Goal: Transaction & Acquisition: Obtain resource

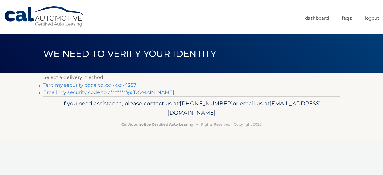
click at [119, 86] on link "Text my security code to xxx-xxx-4257" at bounding box center [89, 85] width 93 height 6
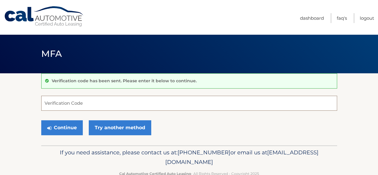
click at [62, 103] on input "Verification Code" at bounding box center [189, 103] width 296 height 15
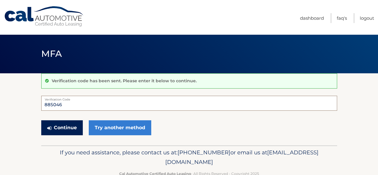
type input "885046"
click at [62, 127] on button "Continue" at bounding box center [62, 127] width 42 height 15
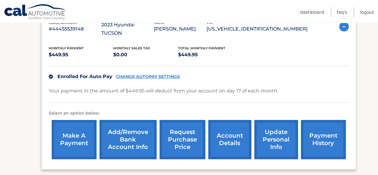
scroll to position [120, 0]
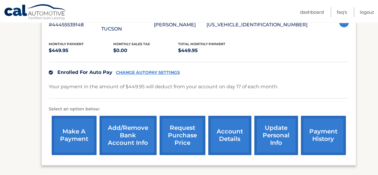
click at [228, 128] on link "account details" at bounding box center [229, 135] width 43 height 39
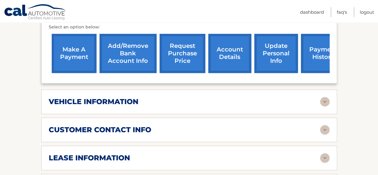
scroll to position [239, 0]
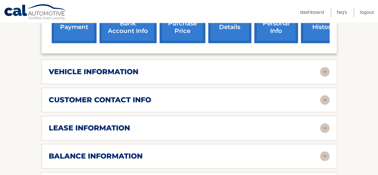
click at [325, 67] on img at bounding box center [325, 72] width 10 height 10
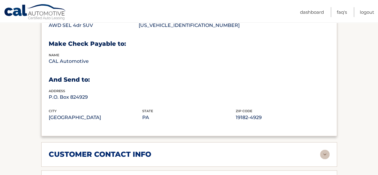
scroll to position [389, 0]
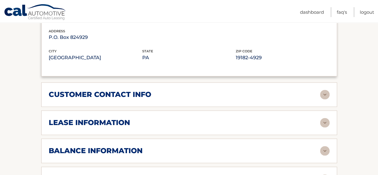
click at [327, 90] on img at bounding box center [325, 95] width 10 height 10
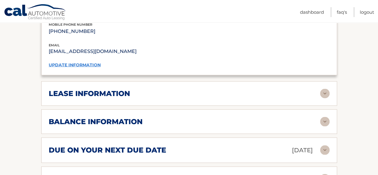
scroll to position [538, 0]
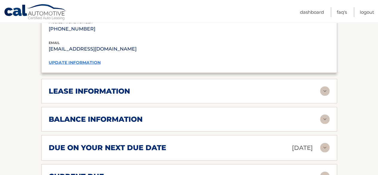
click at [327, 86] on img at bounding box center [325, 91] width 10 height 10
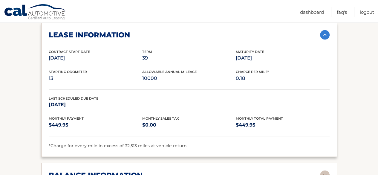
scroll to position [598, 0]
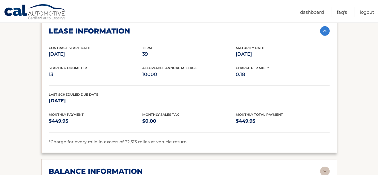
click at [145, 50] on p "39" at bounding box center [189, 54] width 94 height 8
click at [60, 70] on p "13" at bounding box center [96, 74] width 94 height 8
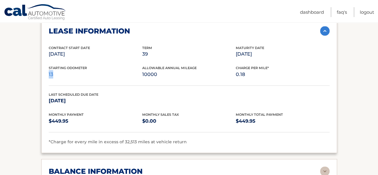
click at [60, 70] on p "13" at bounding box center [96, 74] width 94 height 8
click at [150, 70] on p "10000" at bounding box center [189, 74] width 94 height 8
click at [187, 68] on div "Starting Odometer 13 Allowable Annual Mileage 10000 Charge Per Mile* 0.18" at bounding box center [189, 75] width 281 height 20
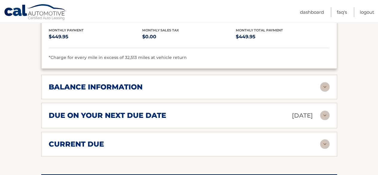
scroll to position [688, 0]
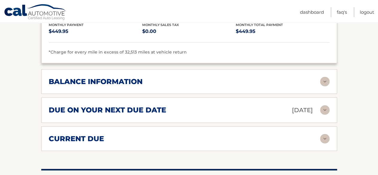
click at [320, 77] on img at bounding box center [325, 82] width 10 height 10
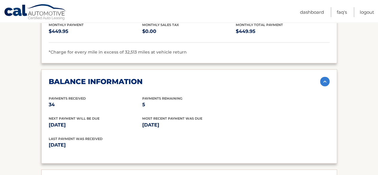
click at [49, 100] on p "34" at bounding box center [96, 104] width 94 height 8
click at [201, 116] on span "Most Recent Payment Was Due" at bounding box center [172, 118] width 60 height 4
click at [59, 141] on p "Sep 17, 2025" at bounding box center [119, 145] width 141 height 8
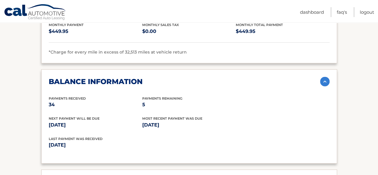
click at [59, 141] on p "Sep 17, 2025" at bounding box center [119, 145] width 141 height 8
click at [241, 136] on div "Last Payment was received Sep 17, 2025" at bounding box center [189, 146] width 281 height 20
click at [164, 121] on p "Sep 17, 2025" at bounding box center [189, 125] width 94 height 8
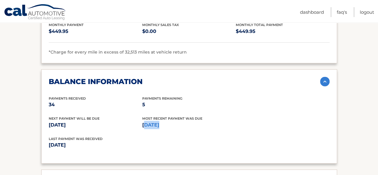
click at [164, 121] on p "Sep 17, 2025" at bounding box center [189, 125] width 94 height 8
click at [280, 116] on div "Next Payment will be due Oct 17, 2025 Most Recent Payment Was Due Sep 17, 2025" at bounding box center [189, 126] width 281 height 20
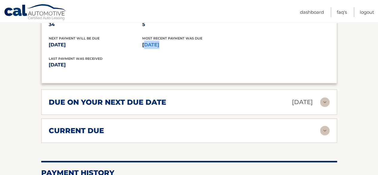
scroll to position [777, 0]
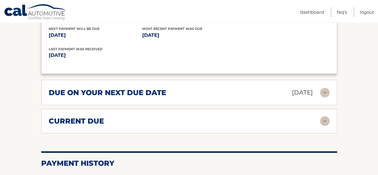
click at [251, 87] on div "due on your next due date Oct 17, 2025" at bounding box center [184, 92] width 271 height 10
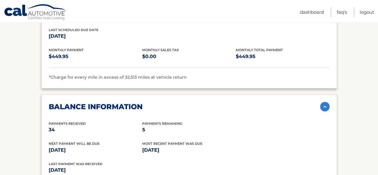
scroll to position [658, 0]
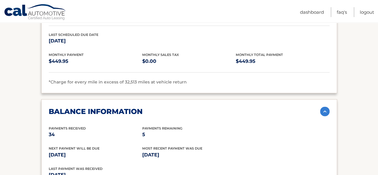
click at [97, 52] on div "Monthly Payment $449.95" at bounding box center [96, 58] width 94 height 13
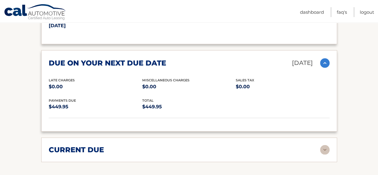
scroll to position [807, 0]
click at [308, 145] on div "current due" at bounding box center [184, 149] width 271 height 9
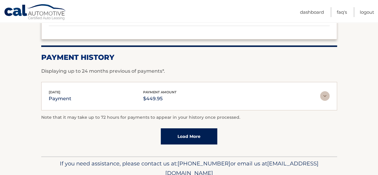
scroll to position [987, 0]
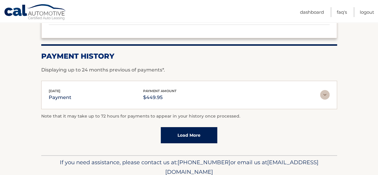
click at [326, 88] on div "Sep 17, 2025 payment payment amount $449.95" at bounding box center [189, 94] width 281 height 13
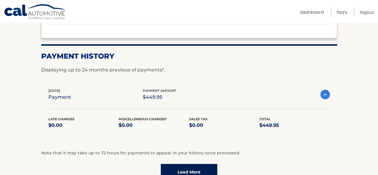
click at [327, 90] on img at bounding box center [326, 95] width 10 height 10
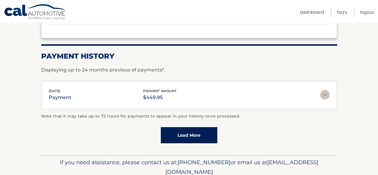
click at [327, 90] on img at bounding box center [325, 95] width 10 height 10
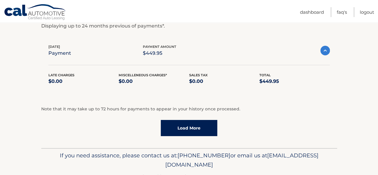
scroll to position [1035, 0]
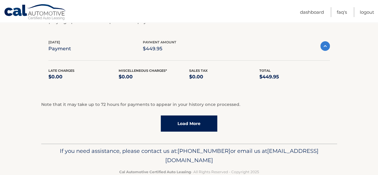
click at [204, 115] on link "Load More" at bounding box center [189, 123] width 57 height 16
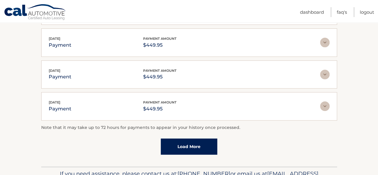
scroll to position [1185, 0]
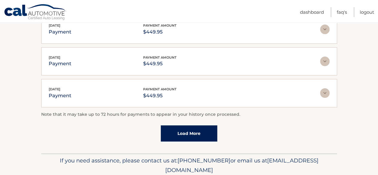
click at [211, 125] on link "Load More" at bounding box center [189, 133] width 57 height 16
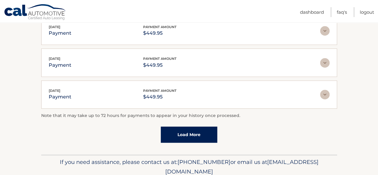
scroll to position [1350, 0]
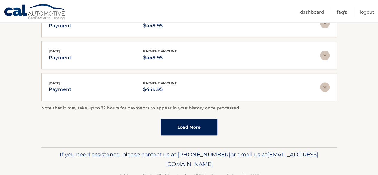
click at [191, 119] on link "Load More" at bounding box center [189, 127] width 57 height 16
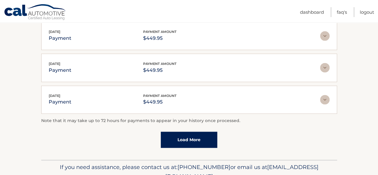
scroll to position [1499, 0]
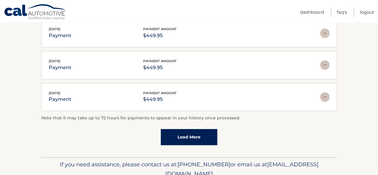
click at [191, 115] on div "Note that it may take up to 72 hours for payments to appear in your history onc…" at bounding box center [189, 130] width 296 height 30
click at [190, 129] on link "Load More" at bounding box center [189, 137] width 57 height 16
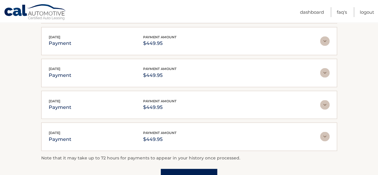
scroll to position [1665, 0]
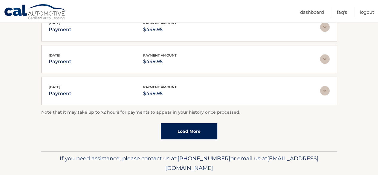
click at [188, 123] on link "Load More" at bounding box center [189, 131] width 57 height 16
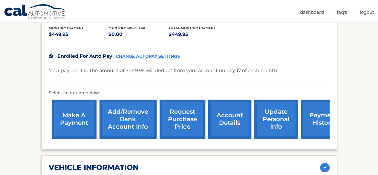
scroll to position [99, 0]
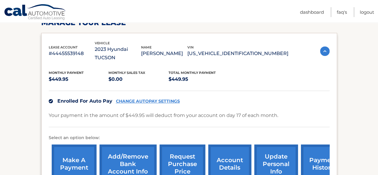
click at [316, 150] on link "payment history" at bounding box center [323, 163] width 45 height 39
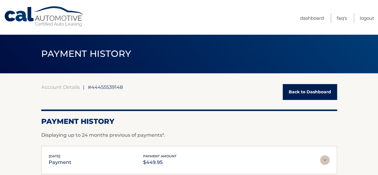
click at [317, 89] on link "Back to Dashboard" at bounding box center [310, 92] width 54 height 16
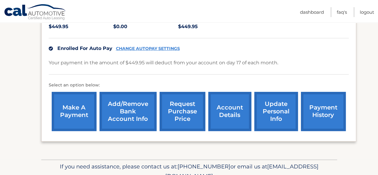
scroll to position [150, 0]
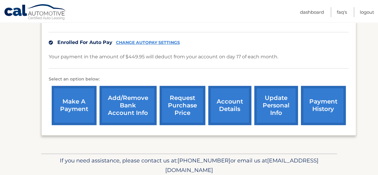
click at [118, 97] on link "Add/Remove bank account info" at bounding box center [128, 105] width 57 height 39
click at [173, 94] on link "request purchase price" at bounding box center [183, 105] width 46 height 39
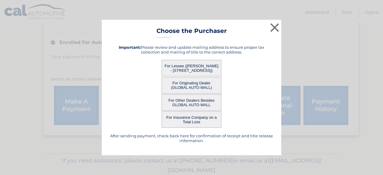
click at [187, 60] on button "For Lessee (SANDIP CHAKRABORTY - 50H READING RD, , EDISON, NJ 08817)" at bounding box center [191, 68] width 60 height 16
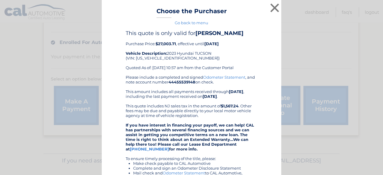
click at [166, 46] on b "$27,003.71" at bounding box center [165, 43] width 20 height 5
click at [235, 54] on div "This quote is only valid for SANDIP CHAKRABORTY Purchase Price: $27,003.71 , ef…" at bounding box center [192, 52] width 132 height 45
click at [257, 52] on div "This quote is only valid for SANDIP CHAKRABORTY Purchase Price: $27,003.71 , ef…" at bounding box center [191, 154] width 164 height 248
click at [272, 7] on button "×" at bounding box center [275, 8] width 12 height 12
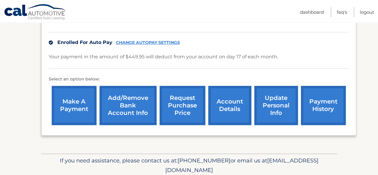
click at [362, 67] on section "my vehicles Add a new lease lease account #44455539148 vehicle 2023 Hyundai TUC…" at bounding box center [189, 39] width 378 height 230
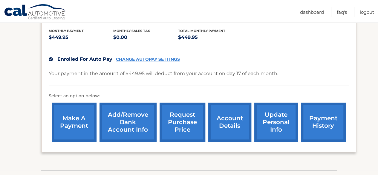
scroll to position [120, 0]
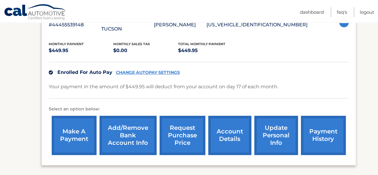
click at [228, 66] on div "Enrolled For Auto Pay CHANGE AUTOPAY SETTINGS" at bounding box center [199, 72] width 300 height 21
click at [139, 83] on p "Your payment in the amount of $449.95 will deduct from your account on day 17 o…" at bounding box center [164, 87] width 230 height 8
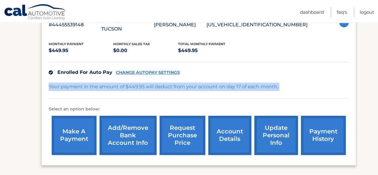
click at [139, 83] on p "Your payment in the amount of $449.95 will deduct from your account on day 17 o…" at bounding box center [164, 87] width 230 height 8
click at [303, 83] on div "Your payment in the amount of $449.95 will deduct from your account on day 17 o…" at bounding box center [199, 91] width 300 height 16
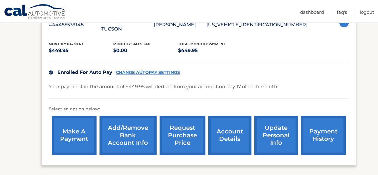
click at [191, 83] on p "Your payment in the amount of $449.95 will deduct from your account on day 17 o…" at bounding box center [164, 87] width 230 height 8
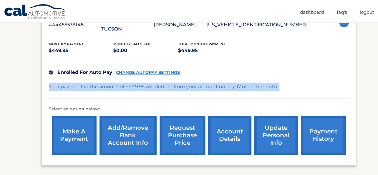
click at [191, 83] on p "Your payment in the amount of $449.95 will deduct from your account on day 17 o…" at bounding box center [164, 87] width 230 height 8
click at [300, 83] on div "Your payment in the amount of $449.95 will deduct from your account on day 17 o…" at bounding box center [199, 91] width 300 height 16
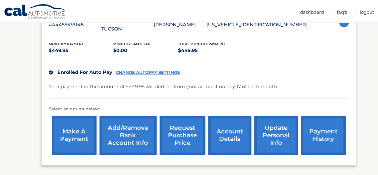
click at [180, 128] on link "request purchase price" at bounding box center [183, 135] width 46 height 39
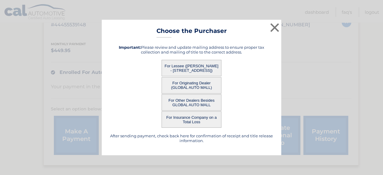
click at [197, 100] on button "For Other Dealers Besides GLOBAL AUTO MALL" at bounding box center [191, 102] width 60 height 16
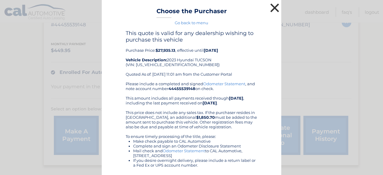
click at [276, 6] on button "×" at bounding box center [275, 8] width 12 height 12
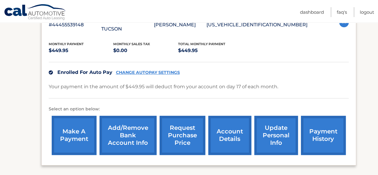
click at [178, 127] on link "request purchase price" at bounding box center [183, 135] width 46 height 39
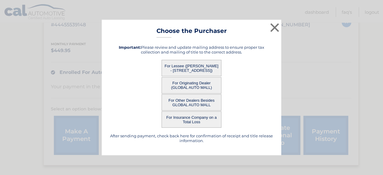
click at [196, 65] on button "For Lessee (SANDIP CHAKRABORTY - 50H READING RD, , EDISON, NJ 08817)" at bounding box center [191, 68] width 60 height 16
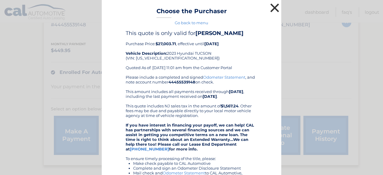
click at [269, 11] on button "×" at bounding box center [275, 8] width 12 height 12
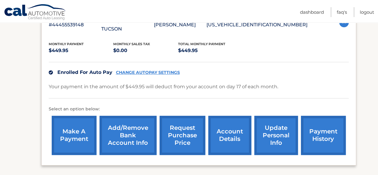
click at [184, 129] on link "request purchase price" at bounding box center [183, 135] width 46 height 39
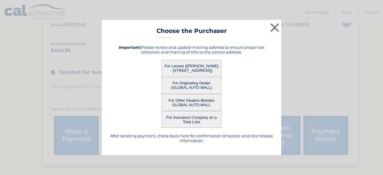
click at [195, 89] on button "For Originating Dealer (GLOBAL AUTO MALL)" at bounding box center [191, 85] width 60 height 16
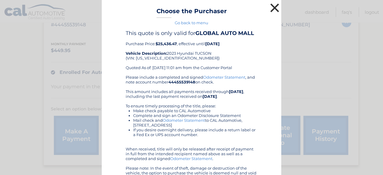
click at [274, 5] on button "×" at bounding box center [275, 8] width 12 height 12
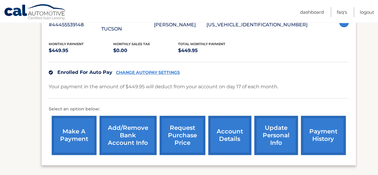
click at [182, 128] on link "request purchase price" at bounding box center [183, 135] width 46 height 39
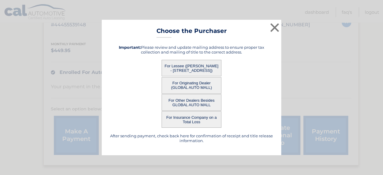
click at [202, 65] on button "For Lessee (SANDIP CHAKRABORTY - 50H READING RD, , EDISON, NJ 08817)" at bounding box center [191, 68] width 60 height 16
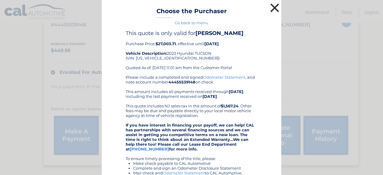
click at [274, 6] on button "×" at bounding box center [275, 8] width 12 height 12
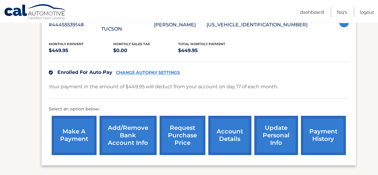
click at [173, 128] on link "request purchase price" at bounding box center [183, 135] width 46 height 39
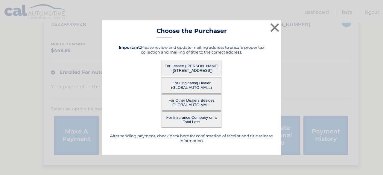
click at [196, 81] on button "For Originating Dealer (GLOBAL AUTO MALL)" at bounding box center [191, 85] width 60 height 16
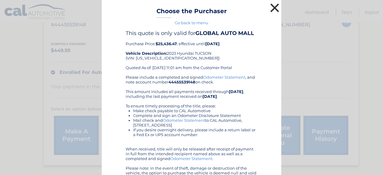
click at [273, 8] on button "×" at bounding box center [275, 8] width 12 height 12
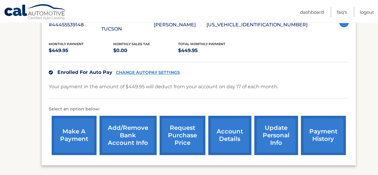
click at [182, 123] on link "request purchase price" at bounding box center [183, 135] width 46 height 39
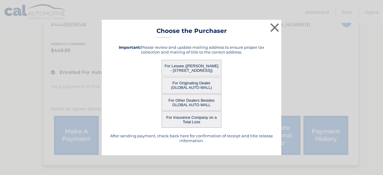
click at [192, 103] on button "For Other Dealers Besides GLOBAL AUTO MALL" at bounding box center [191, 102] width 60 height 16
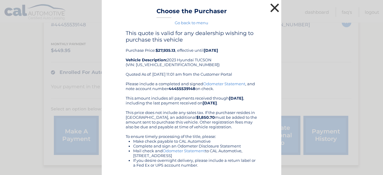
click at [274, 10] on button "×" at bounding box center [275, 8] width 12 height 12
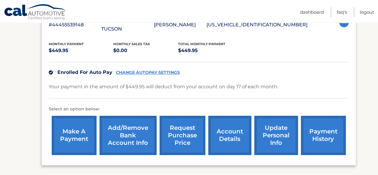
click at [184, 124] on link "request purchase price" at bounding box center [183, 135] width 46 height 39
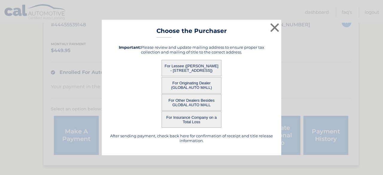
click at [184, 71] on button "For Lessee (SANDIP CHAKRABORTY - 50H READING RD, , EDISON, NJ 08817)" at bounding box center [191, 68] width 60 height 16
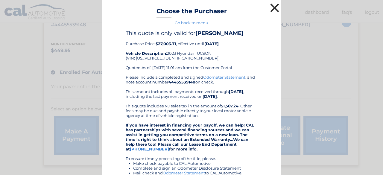
click at [274, 7] on button "×" at bounding box center [275, 8] width 12 height 12
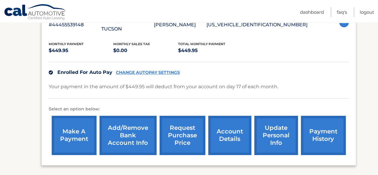
click at [178, 129] on link "request purchase price" at bounding box center [183, 135] width 46 height 39
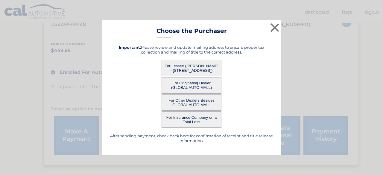
click at [202, 69] on button "For Lessee (SANDIP CHAKRABORTY - 50H READING RD, , EDISON, NJ 08817)" at bounding box center [191, 68] width 60 height 16
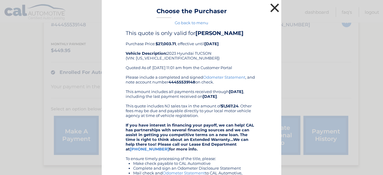
click at [272, 4] on button "×" at bounding box center [275, 8] width 12 height 12
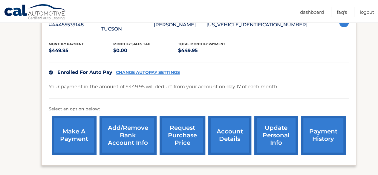
click at [180, 125] on link "request purchase price" at bounding box center [183, 135] width 46 height 39
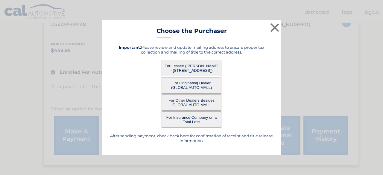
click at [202, 80] on button "For Originating Dealer (GLOBAL AUTO MALL)" at bounding box center [191, 85] width 60 height 16
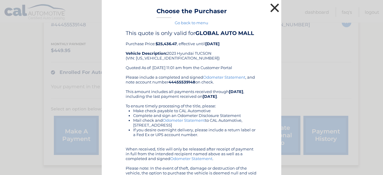
click at [272, 6] on button "×" at bounding box center [275, 8] width 12 height 12
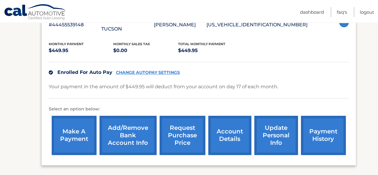
click at [179, 122] on link "request purchase price" at bounding box center [183, 135] width 46 height 39
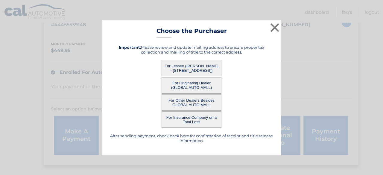
click at [195, 107] on button "For Other Dealers Besides GLOBAL AUTO MALL" at bounding box center [191, 102] width 60 height 16
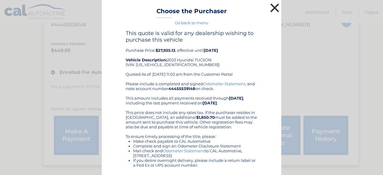
click at [273, 9] on button "×" at bounding box center [275, 8] width 12 height 12
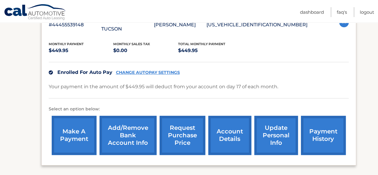
click at [185, 126] on link "request purchase price" at bounding box center [183, 135] width 46 height 39
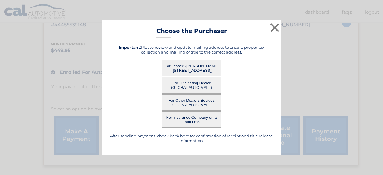
click at [197, 114] on button "For Insurance Company on a Total Loss" at bounding box center [191, 119] width 60 height 16
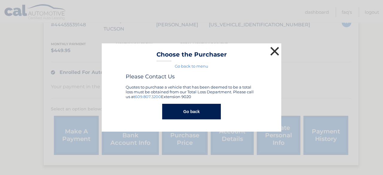
click at [274, 57] on button "×" at bounding box center [275, 51] width 12 height 12
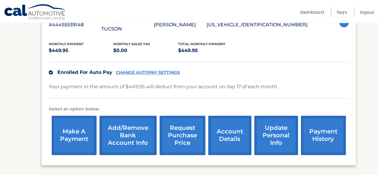
click at [178, 126] on link "request purchase price" at bounding box center [183, 135] width 46 height 39
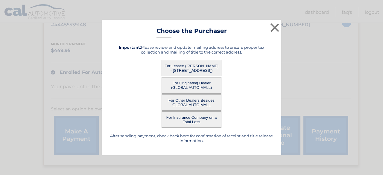
click at [200, 65] on button "For Lessee (SANDIP CHAKRABORTY - 50H READING RD, , EDISON, NJ 08817)" at bounding box center [191, 68] width 60 height 16
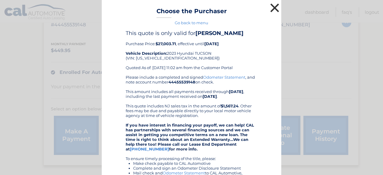
click at [274, 12] on button "×" at bounding box center [275, 8] width 12 height 12
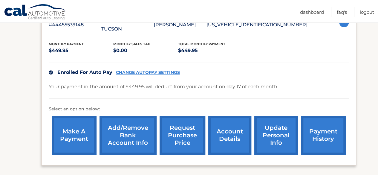
click at [173, 128] on link "request purchase price" at bounding box center [183, 135] width 46 height 39
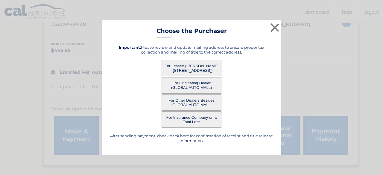
click at [192, 88] on button "For Originating Dealer (GLOBAL AUTO MALL)" at bounding box center [191, 85] width 60 height 16
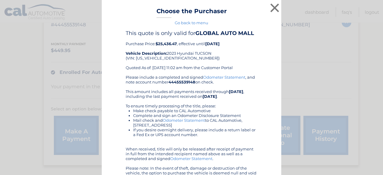
click at [164, 42] on b "$25,436.47" at bounding box center [165, 43] width 21 height 5
click at [165, 41] on b "$25,436.47" at bounding box center [165, 43] width 21 height 5
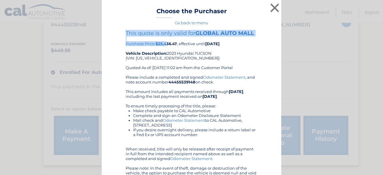
click at [165, 41] on b "$25,436.47" at bounding box center [165, 43] width 21 height 5
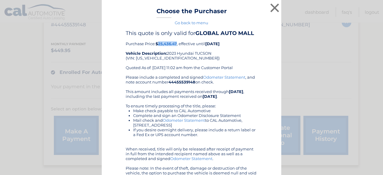
click at [165, 41] on b "$25,436.47" at bounding box center [165, 43] width 21 height 5
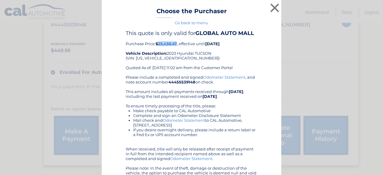
click at [164, 44] on b "$25,436.47" at bounding box center [165, 43] width 21 height 5
click at [168, 51] on div "This quote is only valid for GLOBAL AUTO MALL Purchase Price: $25,436.47 , effe…" at bounding box center [192, 52] width 132 height 45
click at [274, 8] on button "×" at bounding box center [275, 8] width 12 height 12
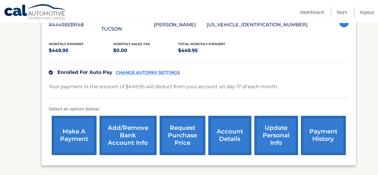
click at [184, 126] on link "request purchase price" at bounding box center [183, 135] width 46 height 39
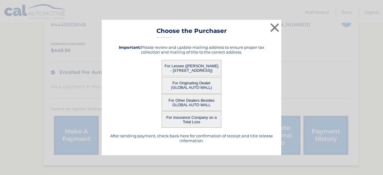
click at [193, 100] on button "For Other Dealers Besides GLOBAL AUTO MALL" at bounding box center [191, 102] width 60 height 16
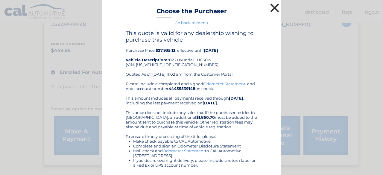
click at [273, 6] on button "×" at bounding box center [275, 8] width 12 height 12
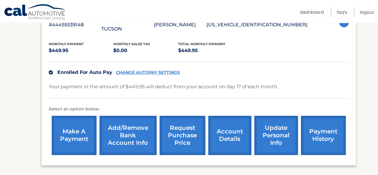
click at [171, 128] on link "request purchase price" at bounding box center [183, 135] width 46 height 39
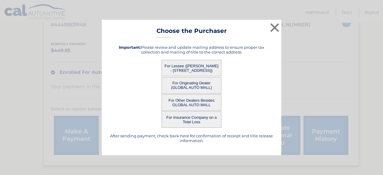
click at [180, 83] on button "For Originating Dealer (GLOBAL AUTO MALL)" at bounding box center [191, 85] width 60 height 16
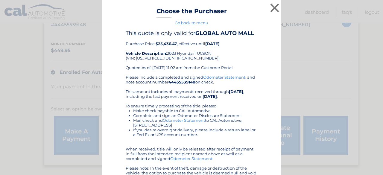
click at [180, 83] on b "44455539148" at bounding box center [181, 82] width 27 height 5
click at [272, 6] on button "×" at bounding box center [275, 8] width 12 height 12
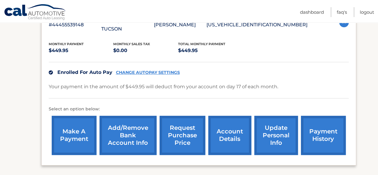
click at [185, 121] on link "request purchase price" at bounding box center [183, 135] width 46 height 39
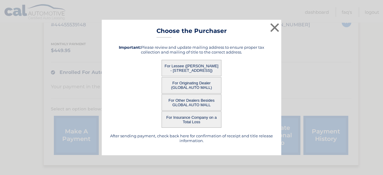
click at [185, 68] on button "For Lessee (SANDIP CHAKRABORTY - 50H READING RD, , EDISON, NJ 08817)" at bounding box center [191, 68] width 60 height 16
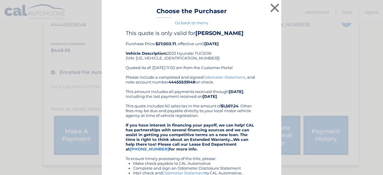
click at [164, 46] on b "$27,003.71" at bounding box center [165, 43] width 20 height 5
click at [232, 57] on div "This quote is only valid for SANDIP CHAKRABORTY Purchase Price: $27,003.71 , ef…" at bounding box center [192, 52] width 132 height 45
click at [270, 12] on button "×" at bounding box center [275, 8] width 12 height 12
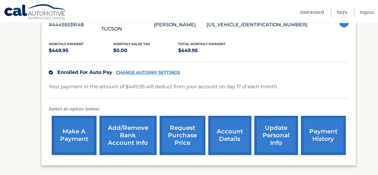
click at [180, 123] on link "request purchase price" at bounding box center [183, 135] width 46 height 39
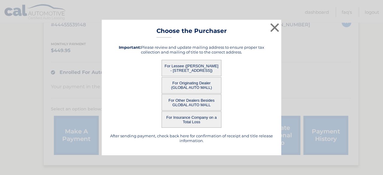
click at [188, 86] on button "For Originating Dealer (GLOBAL AUTO MALL)" at bounding box center [191, 85] width 60 height 16
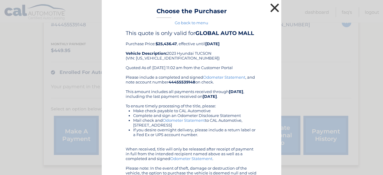
click at [273, 10] on button "×" at bounding box center [275, 8] width 12 height 12
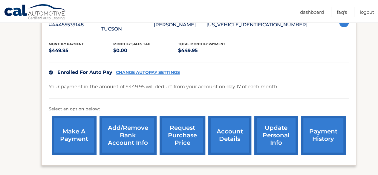
click at [185, 117] on link "request purchase price" at bounding box center [183, 135] width 46 height 39
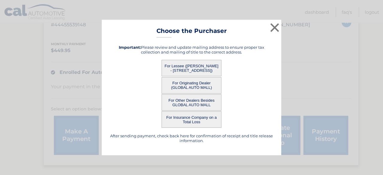
click at [188, 106] on button "For Other Dealers Besides GLOBAL AUTO MALL" at bounding box center [191, 102] width 60 height 16
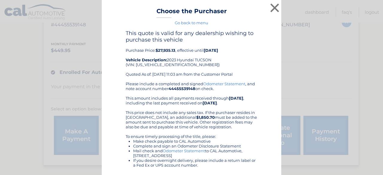
click at [165, 47] on div "This quote is valid for any dealership wishing to purchase this vehicle Purchas…" at bounding box center [192, 55] width 132 height 51
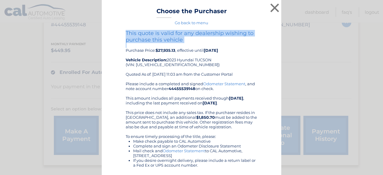
click at [165, 47] on div "This quote is valid for any dealership wishing to purchase this vehicle Purchas…" at bounding box center [192, 55] width 132 height 51
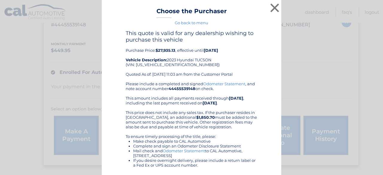
click at [164, 54] on div "This quote is valid for any dealership wishing to purchase this vehicle Purchas…" at bounding box center [192, 55] width 132 height 51
click at [164, 53] on div "This quote is valid for any dealership wishing to purchase this vehicle Purchas…" at bounding box center [192, 55] width 132 height 51
click at [167, 50] on b "$27,935.13" at bounding box center [165, 50] width 20 height 5
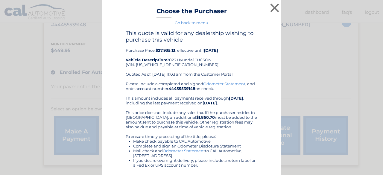
click at [251, 48] on div "This quote is valid for any dealership wishing to purchase this vehicle Purchas…" at bounding box center [192, 55] width 132 height 51
click at [274, 11] on button "×" at bounding box center [275, 8] width 12 height 12
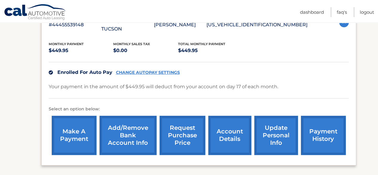
click at [179, 117] on link "request purchase price" at bounding box center [183, 135] width 46 height 39
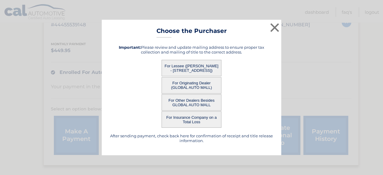
click at [192, 66] on button "For Lessee (SANDIP CHAKRABORTY - 50H READING RD, , EDISON, NJ 08817)" at bounding box center [191, 68] width 60 height 16
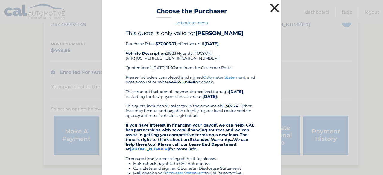
click at [276, 8] on button "×" at bounding box center [275, 8] width 12 height 12
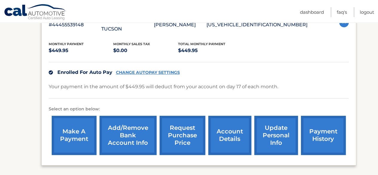
click at [179, 130] on link "request purchase price" at bounding box center [183, 135] width 46 height 39
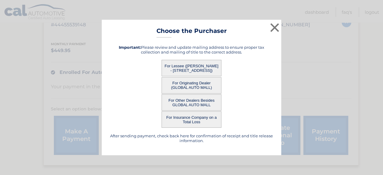
click at [187, 82] on button "For Originating Dealer (GLOBAL AUTO MALL)" at bounding box center [191, 85] width 60 height 16
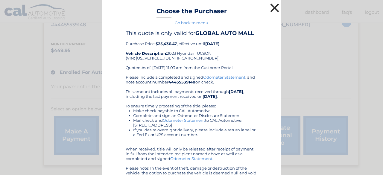
click at [271, 7] on button "×" at bounding box center [275, 8] width 12 height 12
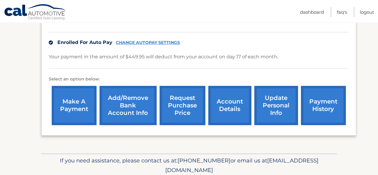
scroll to position [164, 0]
